Goal: Task Accomplishment & Management: Use online tool/utility

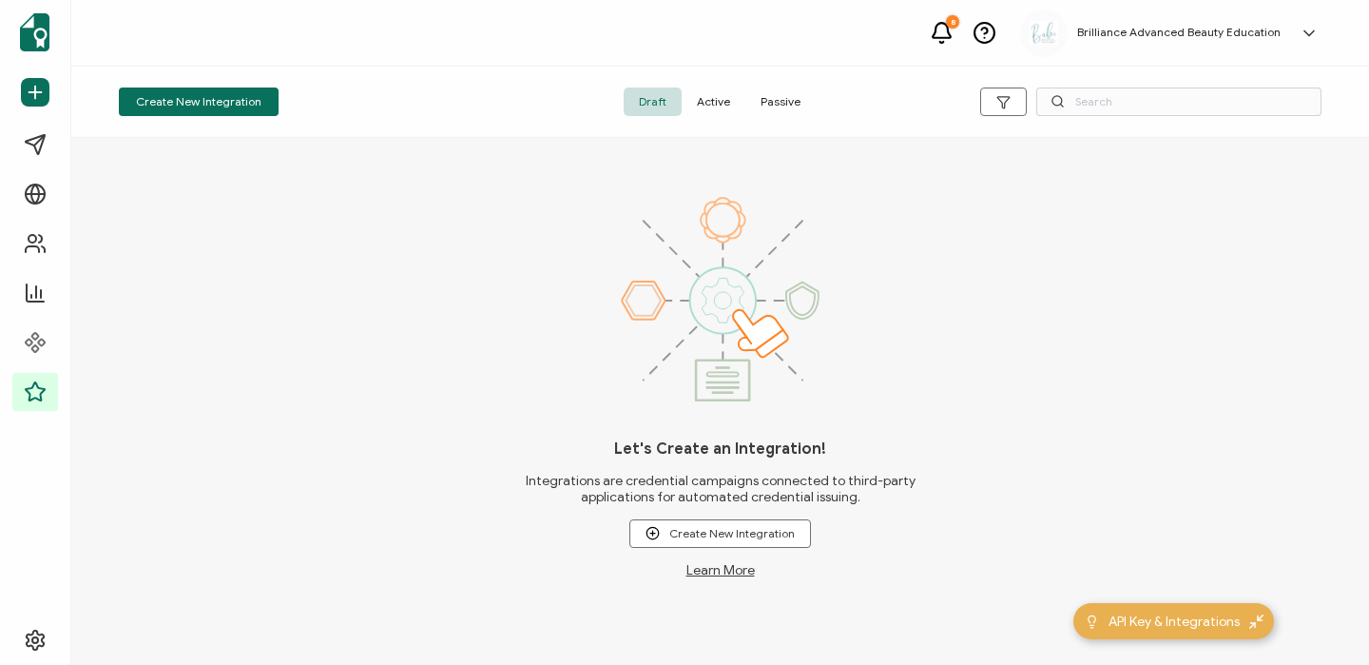
click at [727, 100] on span "Active" at bounding box center [714, 101] width 64 height 29
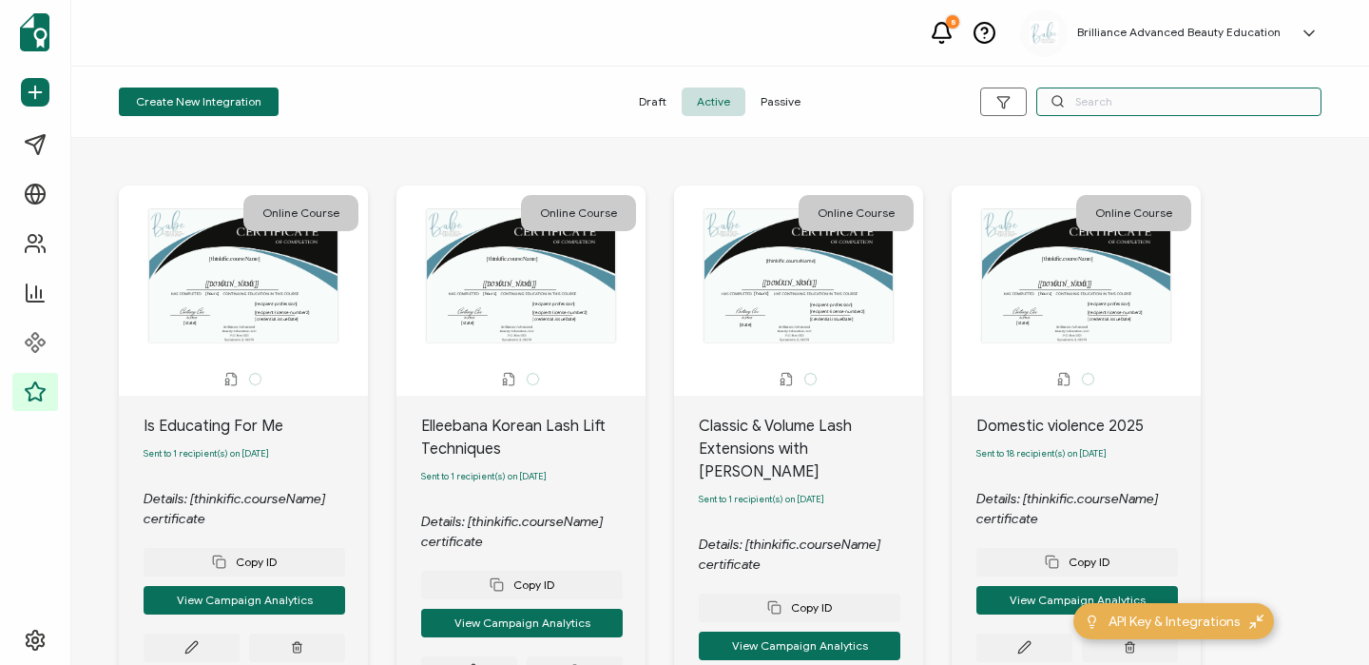
click at [1106, 109] on input "text" at bounding box center [1179, 101] width 285 height 29
type input "health"
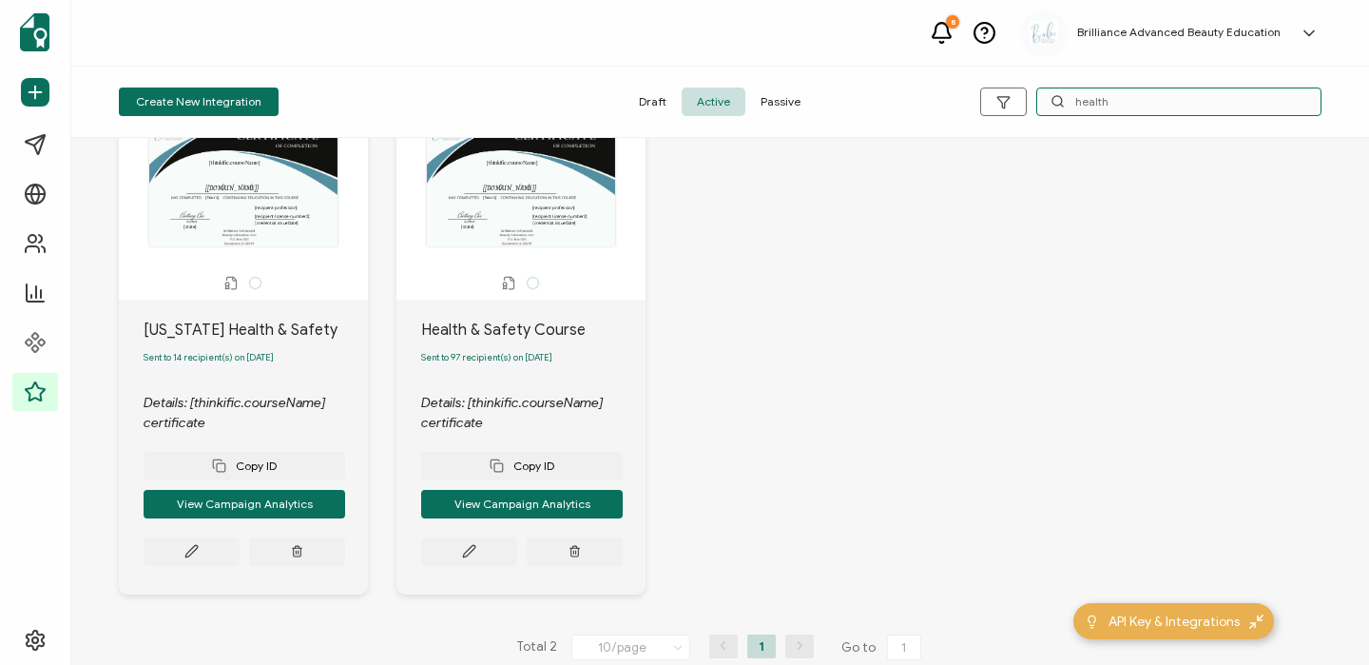
scroll to position [99, 0]
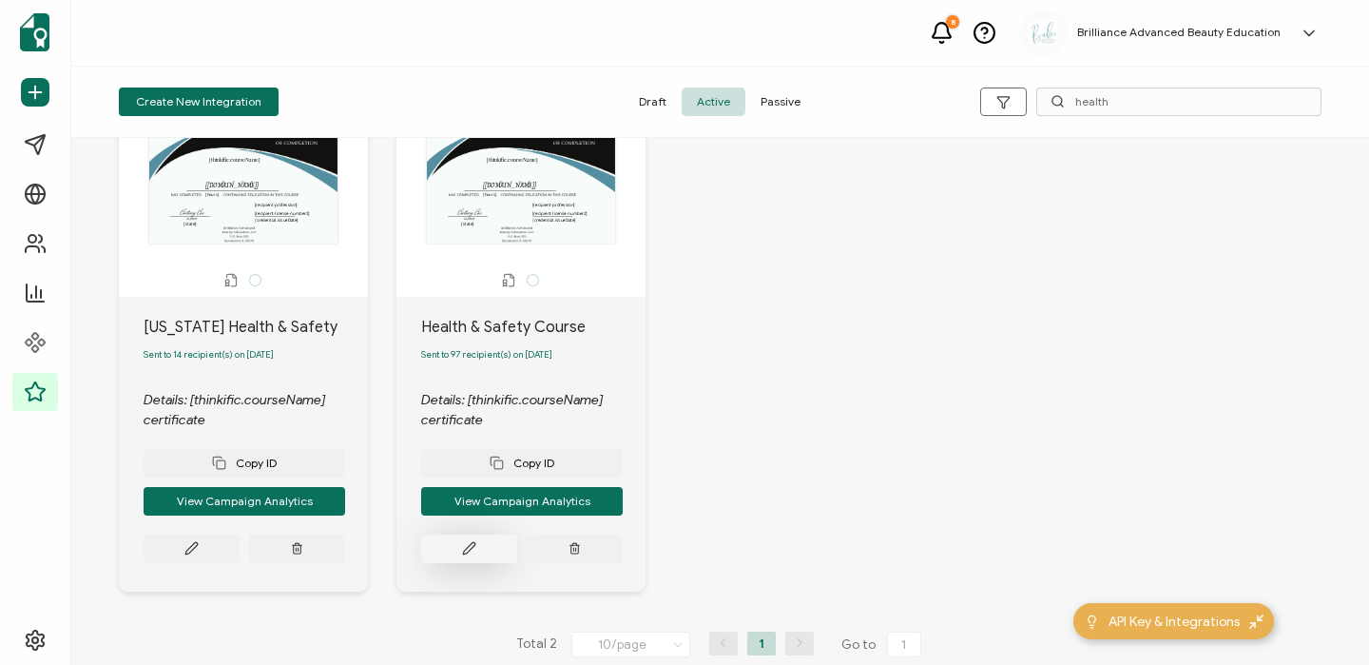
click at [472, 545] on button at bounding box center [469, 548] width 96 height 29
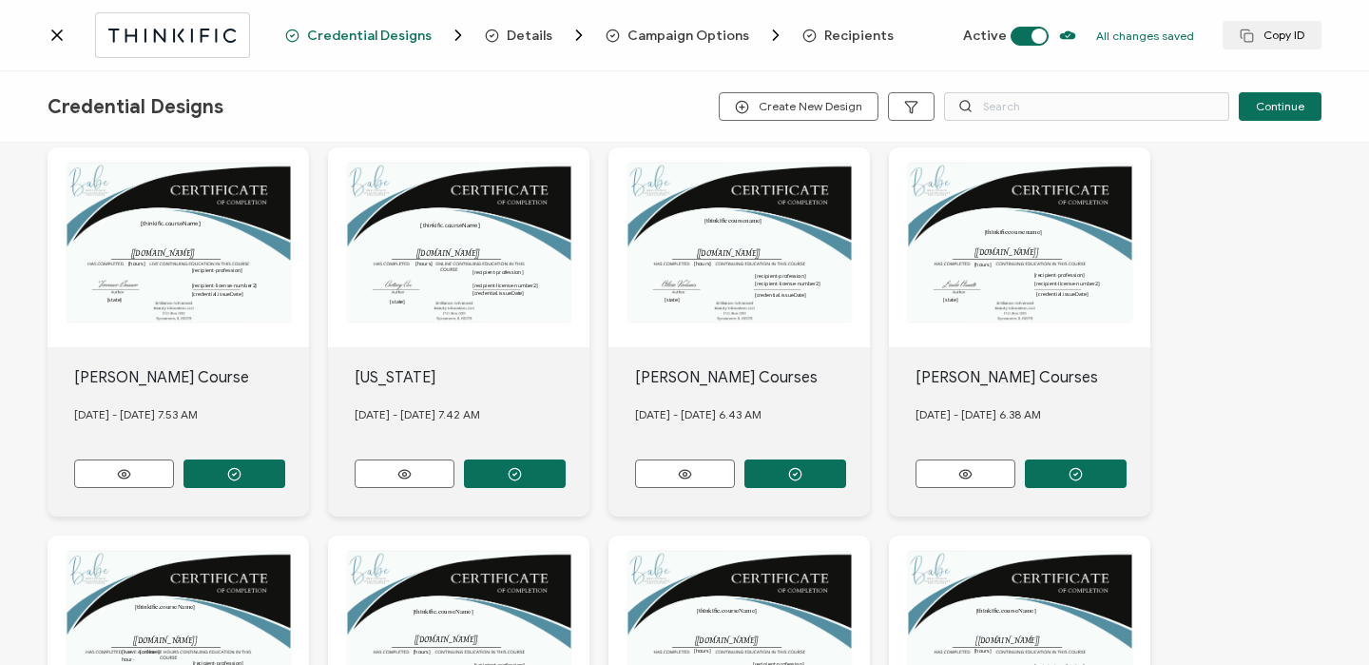
scroll to position [481, 0]
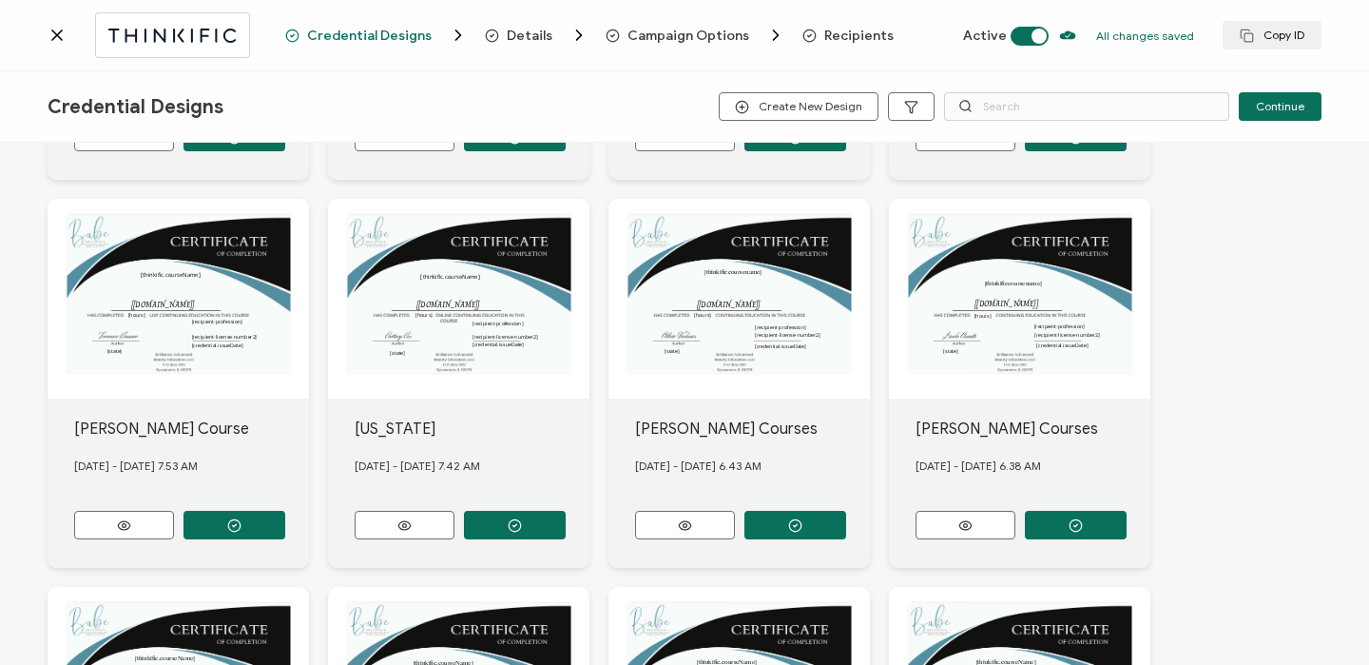
click at [847, 30] on span "Recipients" at bounding box center [858, 36] width 69 height 14
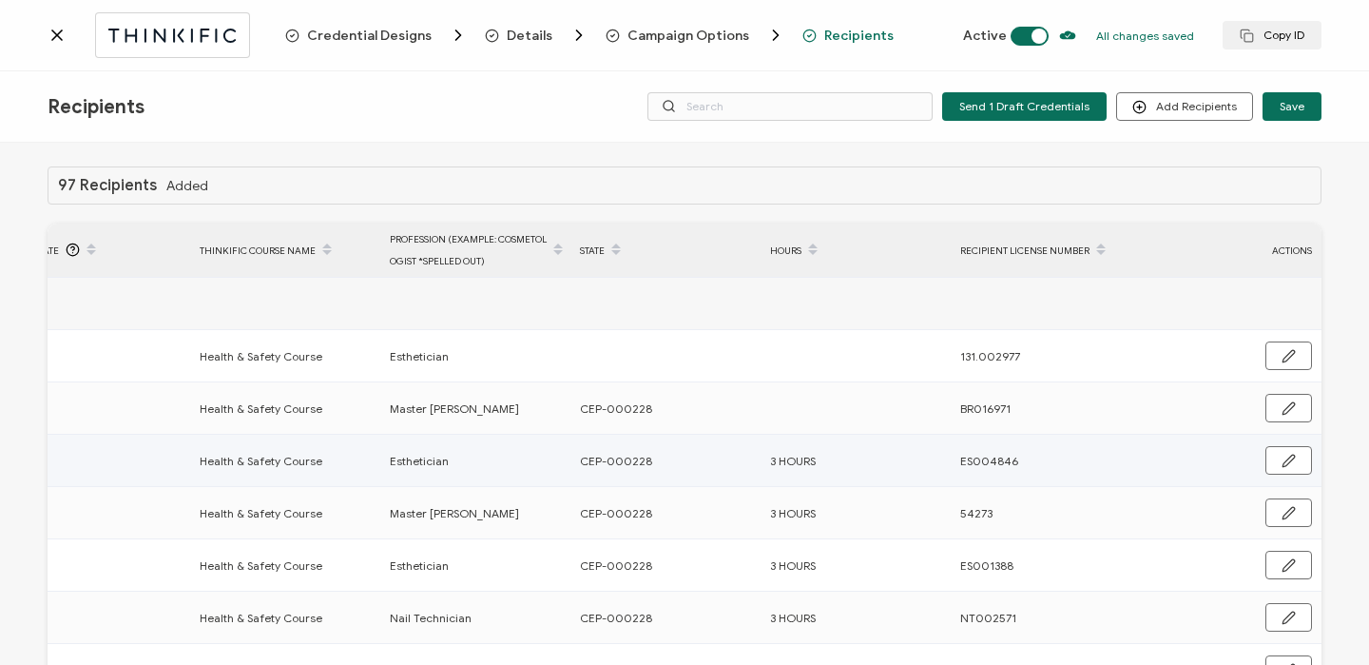
scroll to position [281, 0]
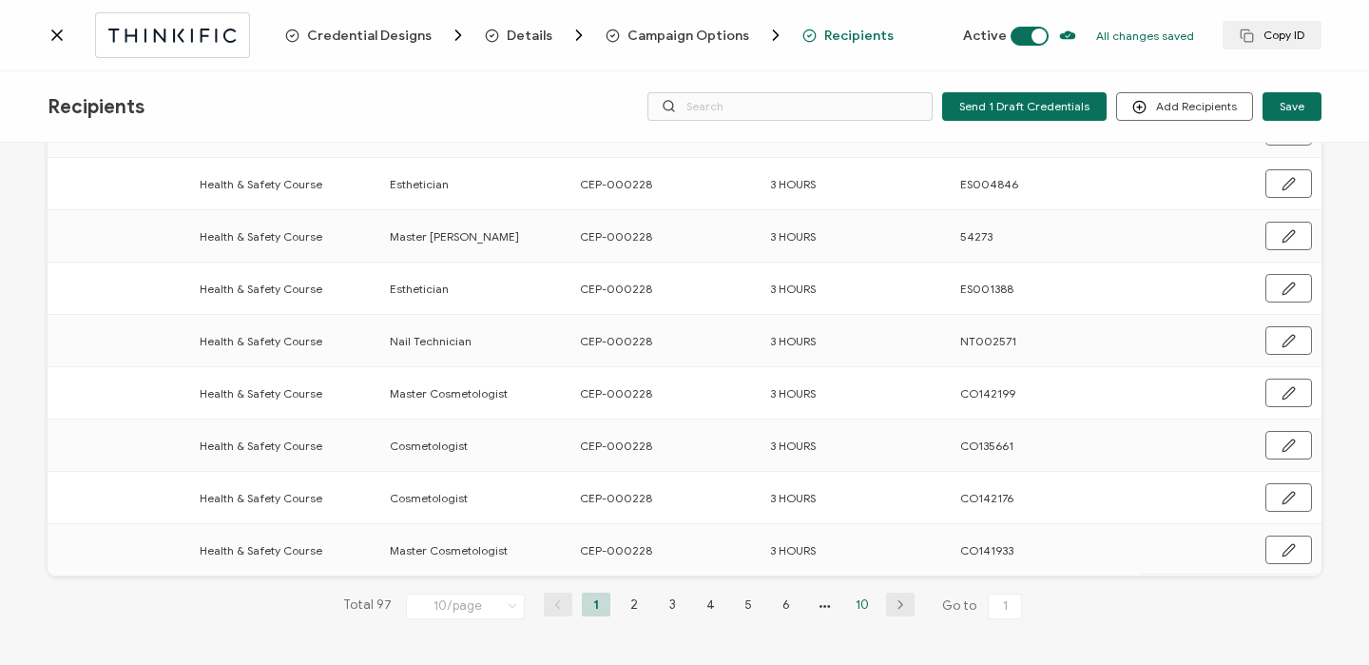
click at [860, 607] on li "10" at bounding box center [862, 604] width 29 height 24
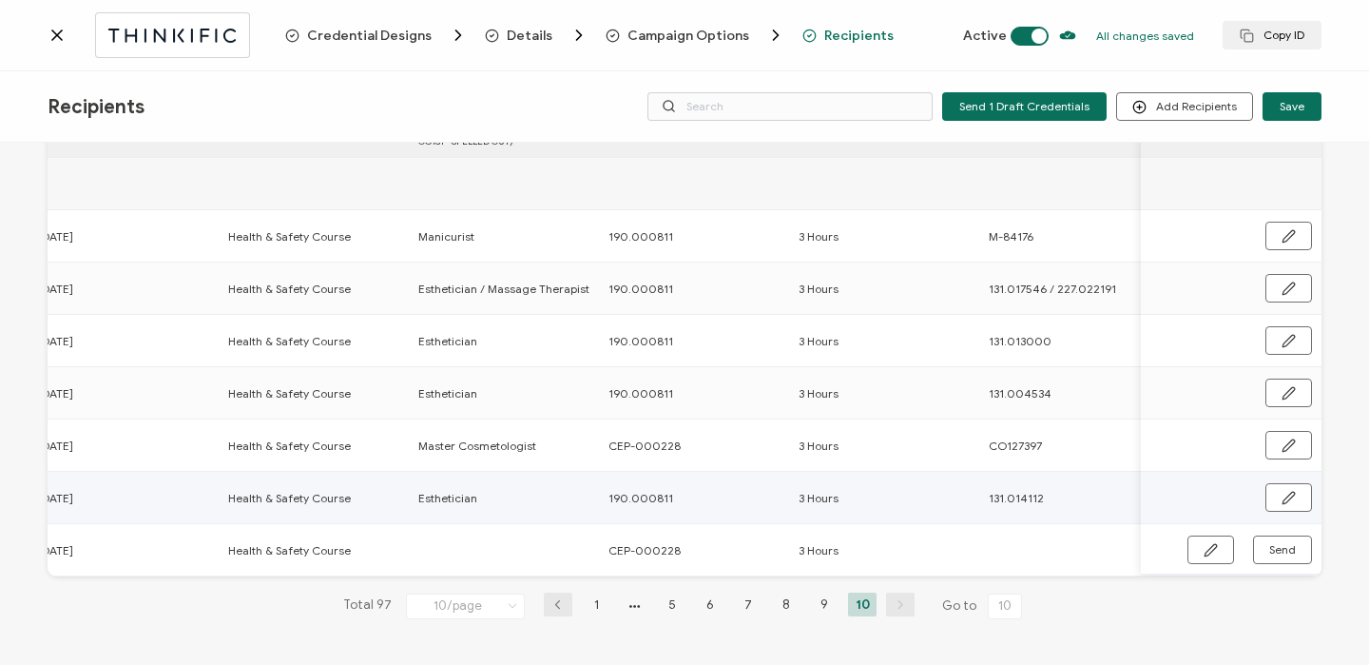
scroll to position [0, 915]
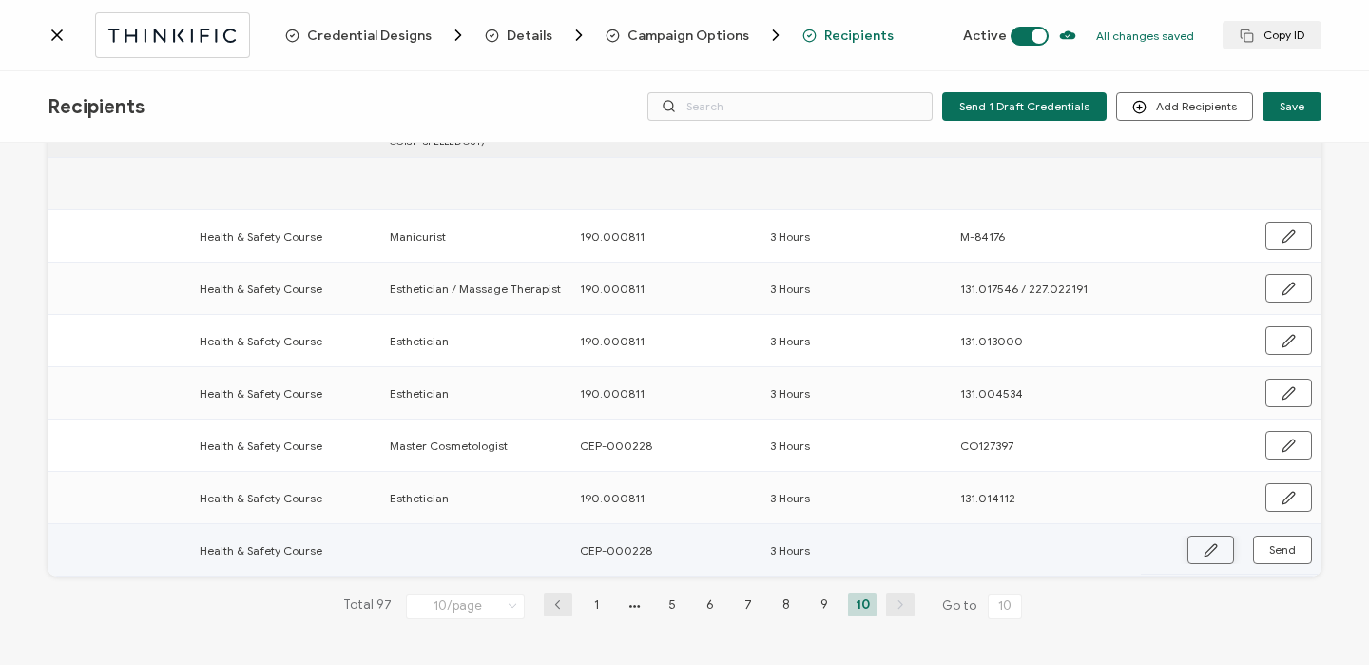
click at [1195, 550] on button "button" at bounding box center [1211, 549] width 47 height 29
click at [485, 545] on input "text" at bounding box center [473, 548] width 166 height 30
type input "C"
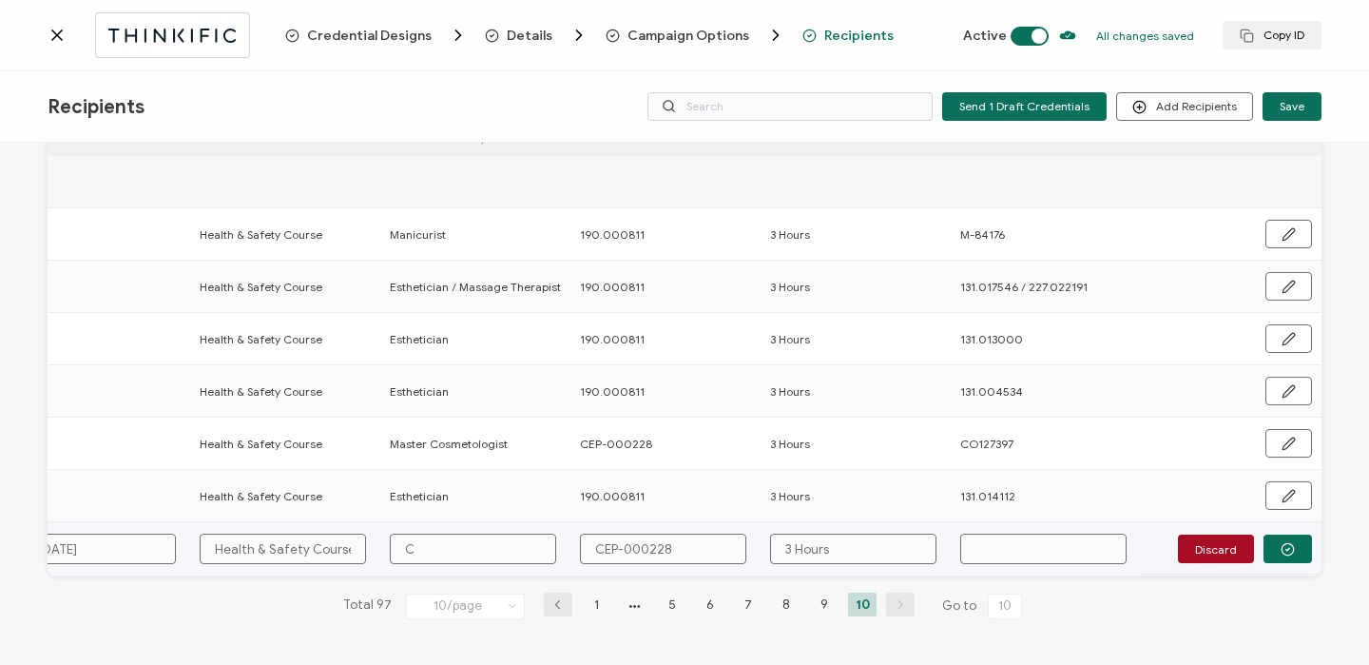
type input "Co"
type input "Cos"
type input "Cosm"
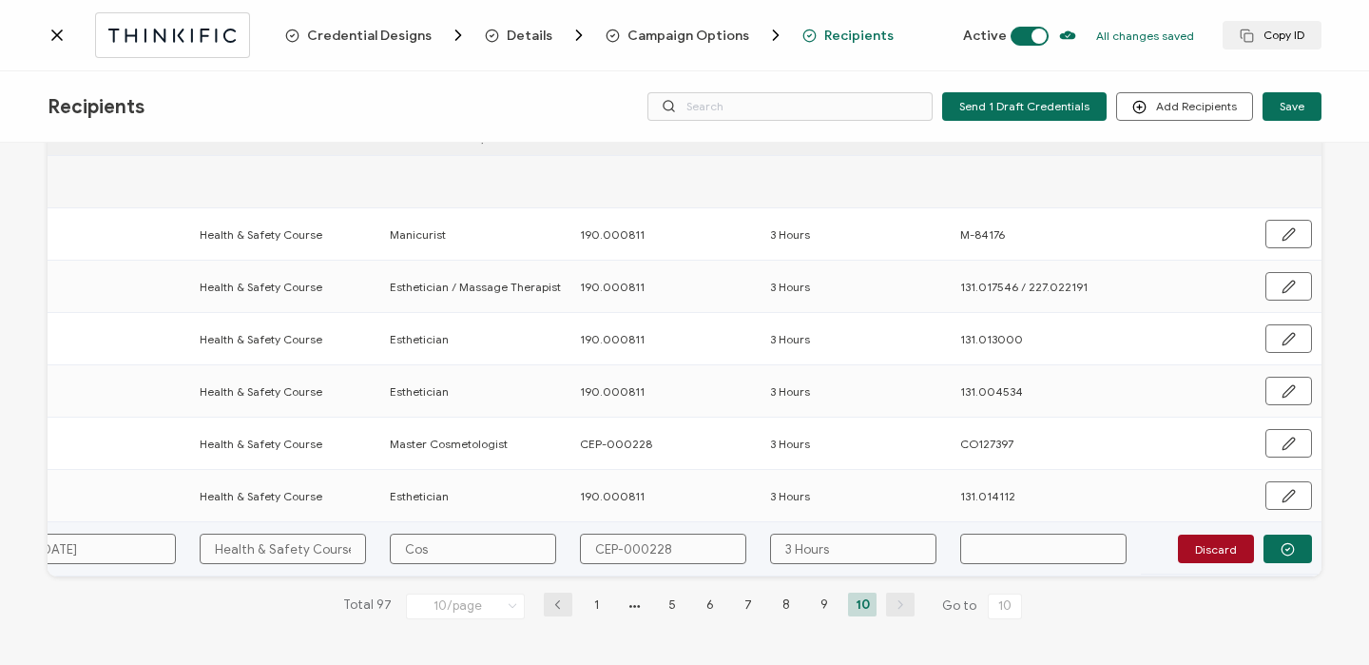
type input "Cosm"
type input "[PERSON_NAME]"
type input "Cosmet"
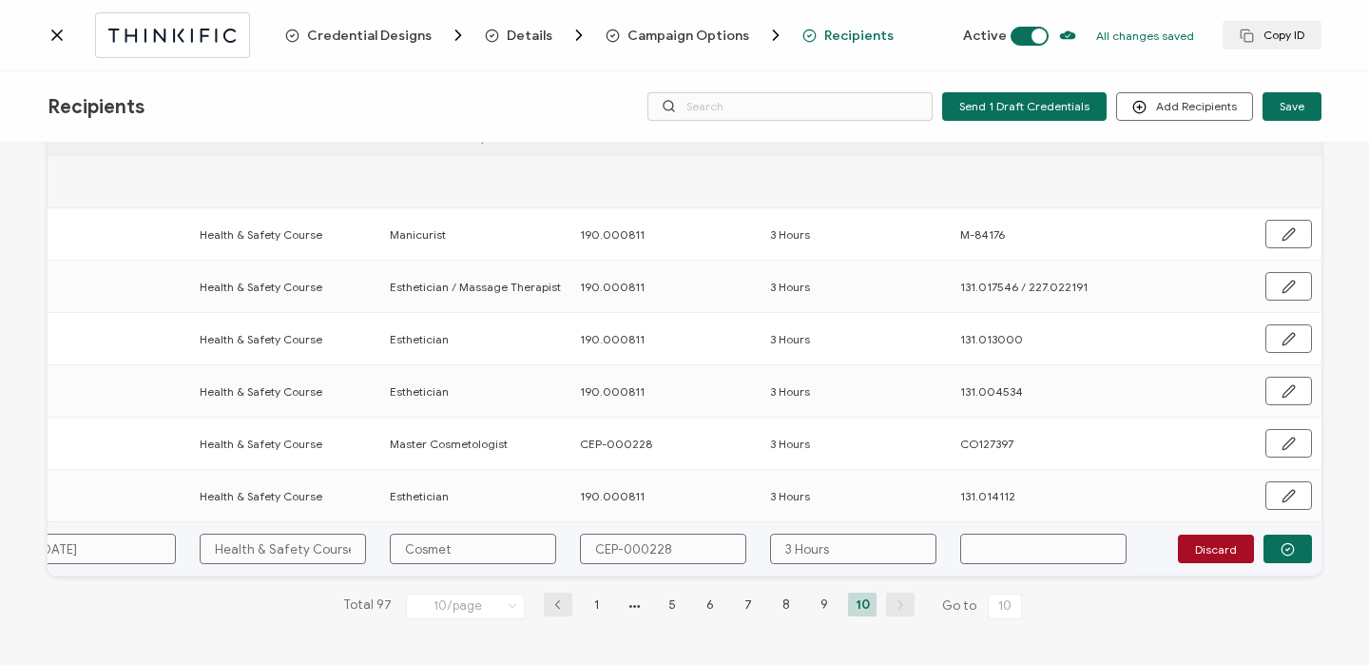
type input "Cosmeto"
type input "Cosmetol"
type input "Cosmetolo"
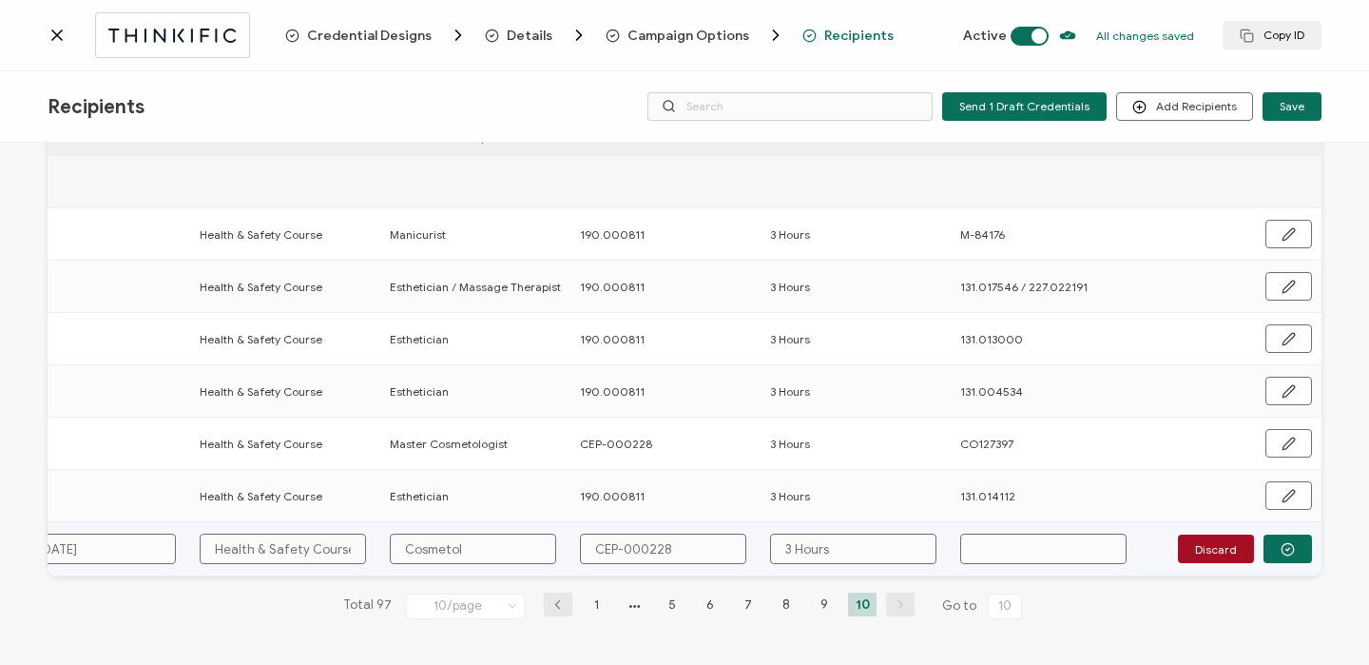
type input "Cosmetolo"
type input "Cosmetologi"
type input "Cosmetologist"
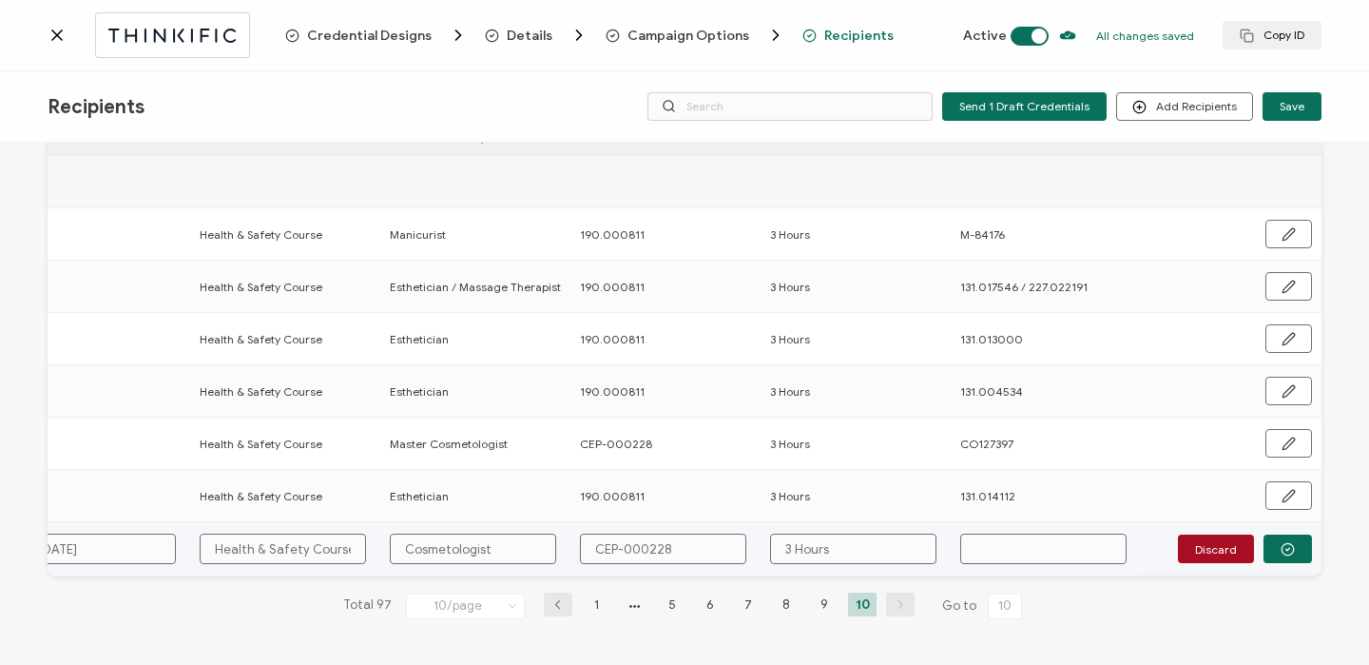
type input "Cosmetologist"
click at [1034, 543] on input "text" at bounding box center [1043, 548] width 166 height 30
paste input "[EMAIL_ADDRESS][DOMAIN_NAME]"
type input "[EMAIL_ADDRESS][DOMAIN_NAME]"
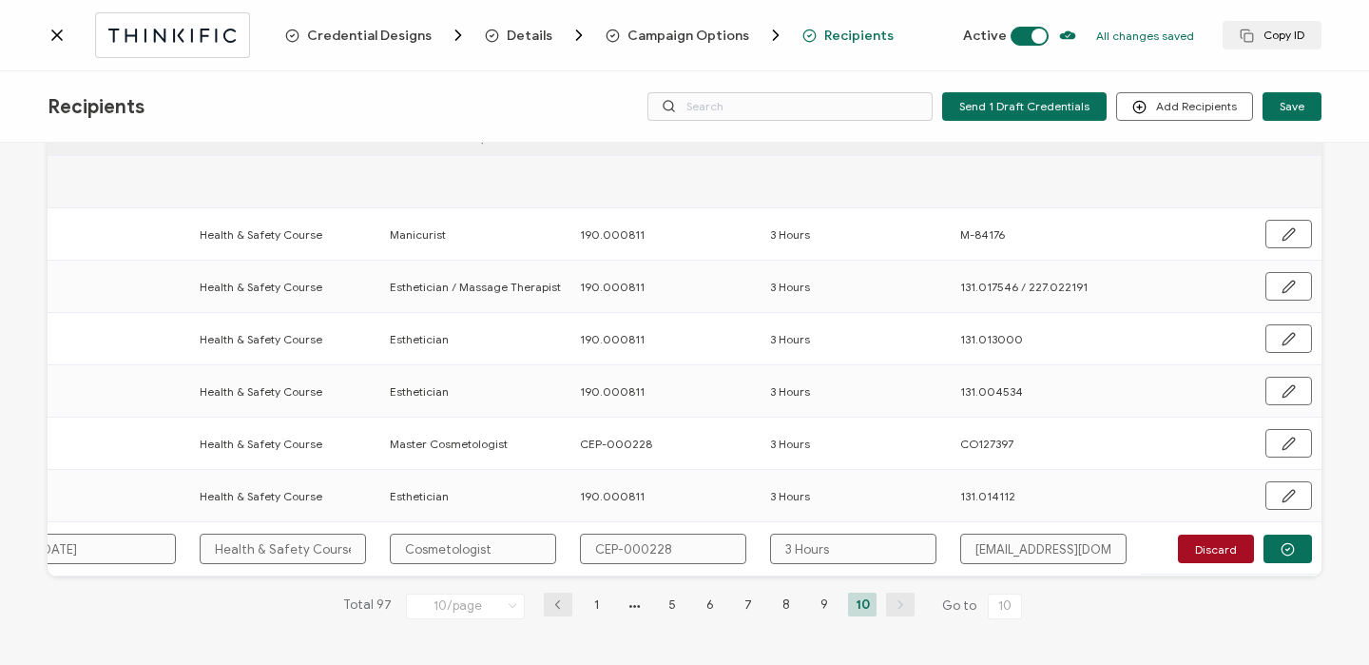
scroll to position [0, 27]
type input "[EMAIL_ADDRESS][DOMAIN_NAME]"
click at [1251, 524] on td "Discard" at bounding box center [1231, 549] width 181 height 54
drag, startPoint x: 1102, startPoint y: 547, endPoint x: 973, endPoint y: 559, distance: 129.9
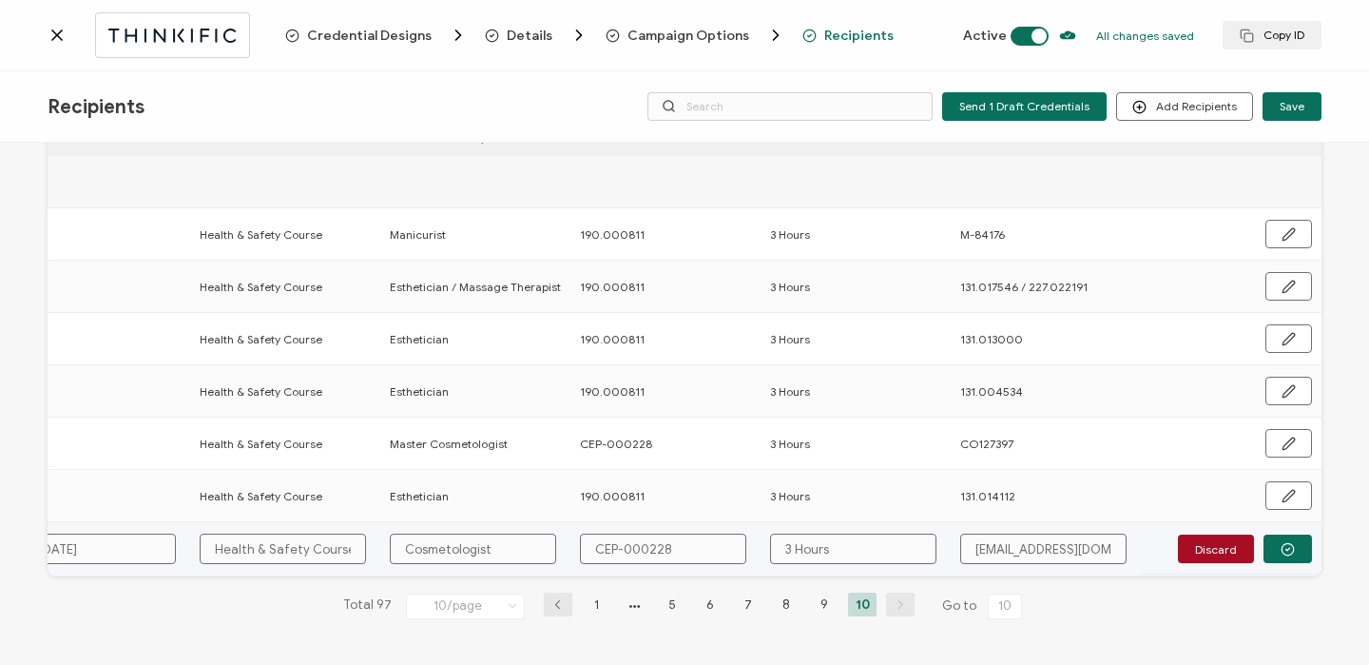
click at [973, 559] on td "[EMAIL_ADDRESS][DOMAIN_NAME]" at bounding box center [1046, 549] width 190 height 54
drag, startPoint x: 969, startPoint y: 547, endPoint x: 1147, endPoint y: 545, distance: 177.8
click at [1147, 545] on div "FULL NAME EMAIL Status Expiration Date Issue Date Thinkific Course Name Profess…" at bounding box center [685, 339] width 1274 height 475
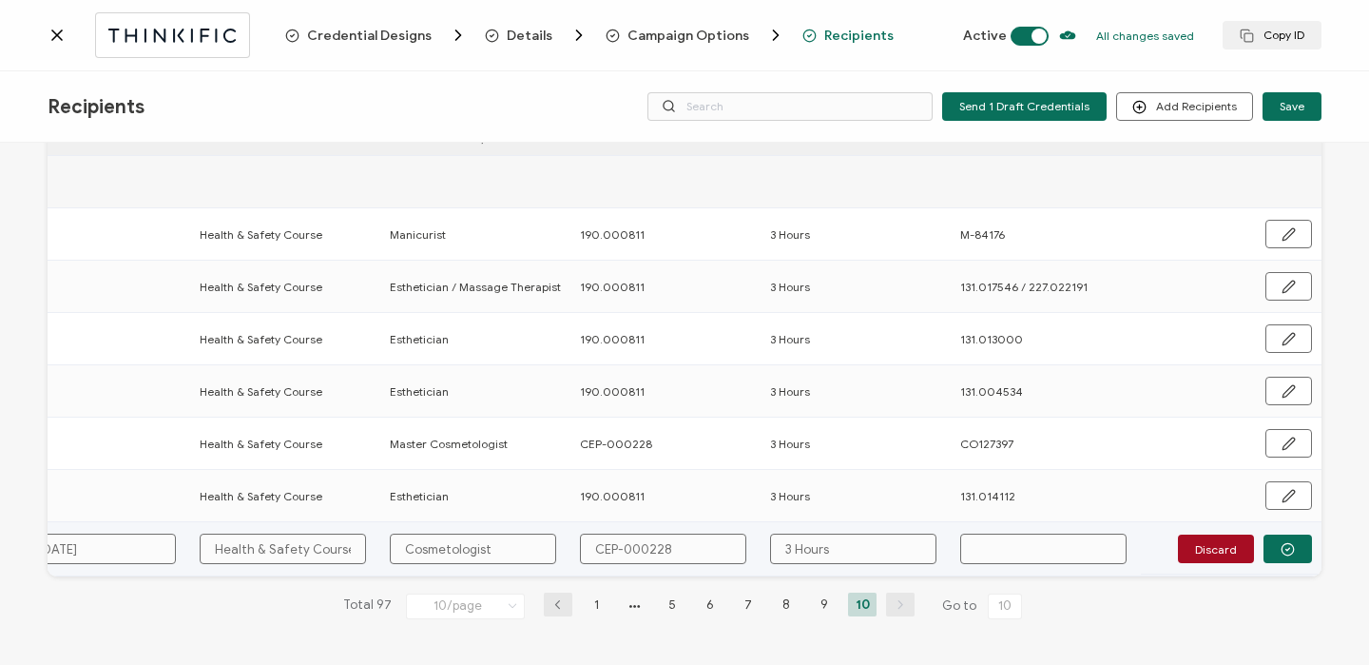
paste input "Co 141143"
type input "Co 141143"
click at [990, 549] on input "Co 141143" at bounding box center [1043, 548] width 166 height 30
type input "Co141143"
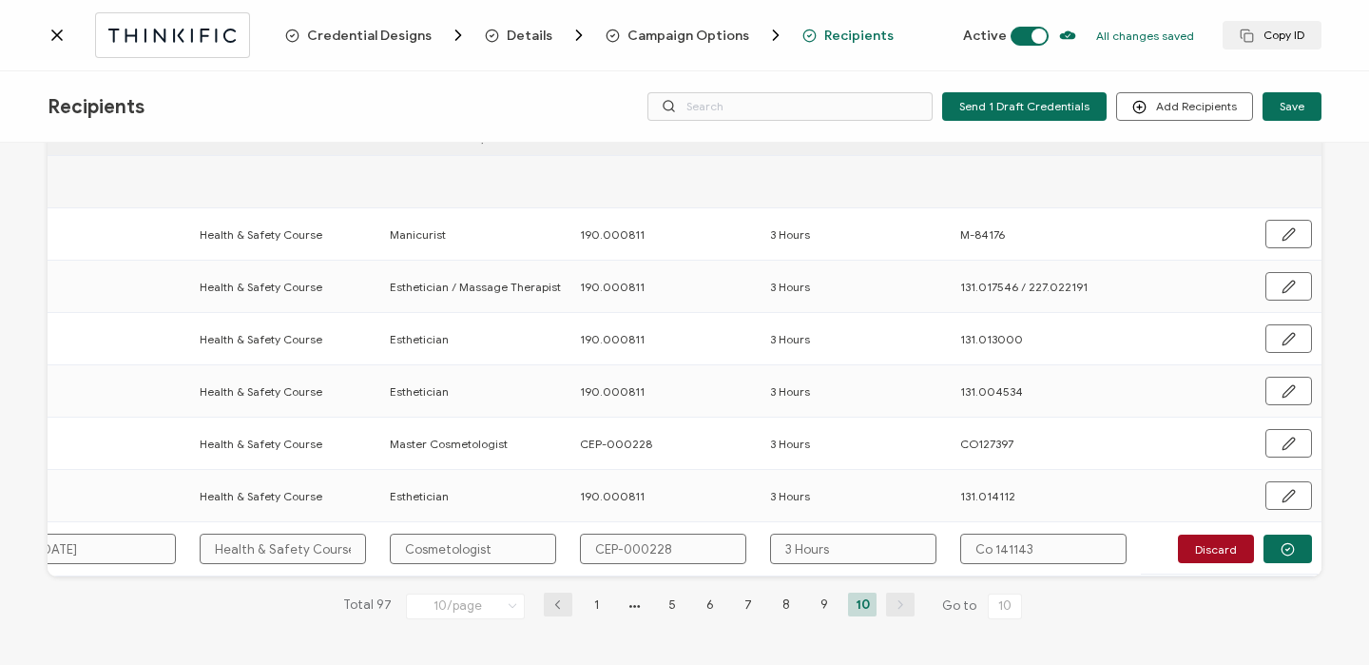
type input "Co141143"
type input "C141143"
type input "CO141143"
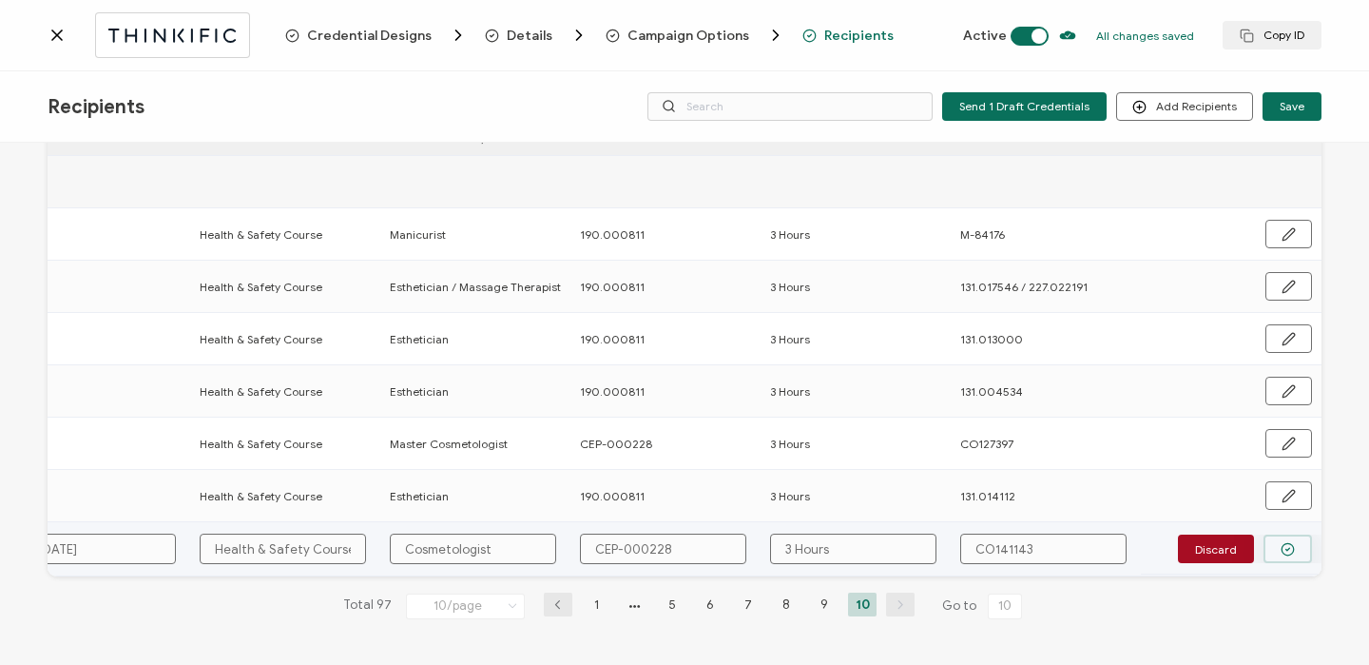
type input "CO141143"
click at [1281, 551] on icon "button" at bounding box center [1288, 549] width 14 height 14
click at [1279, 549] on span "Send" at bounding box center [1283, 549] width 27 height 11
